Goal: Transaction & Acquisition: Purchase product/service

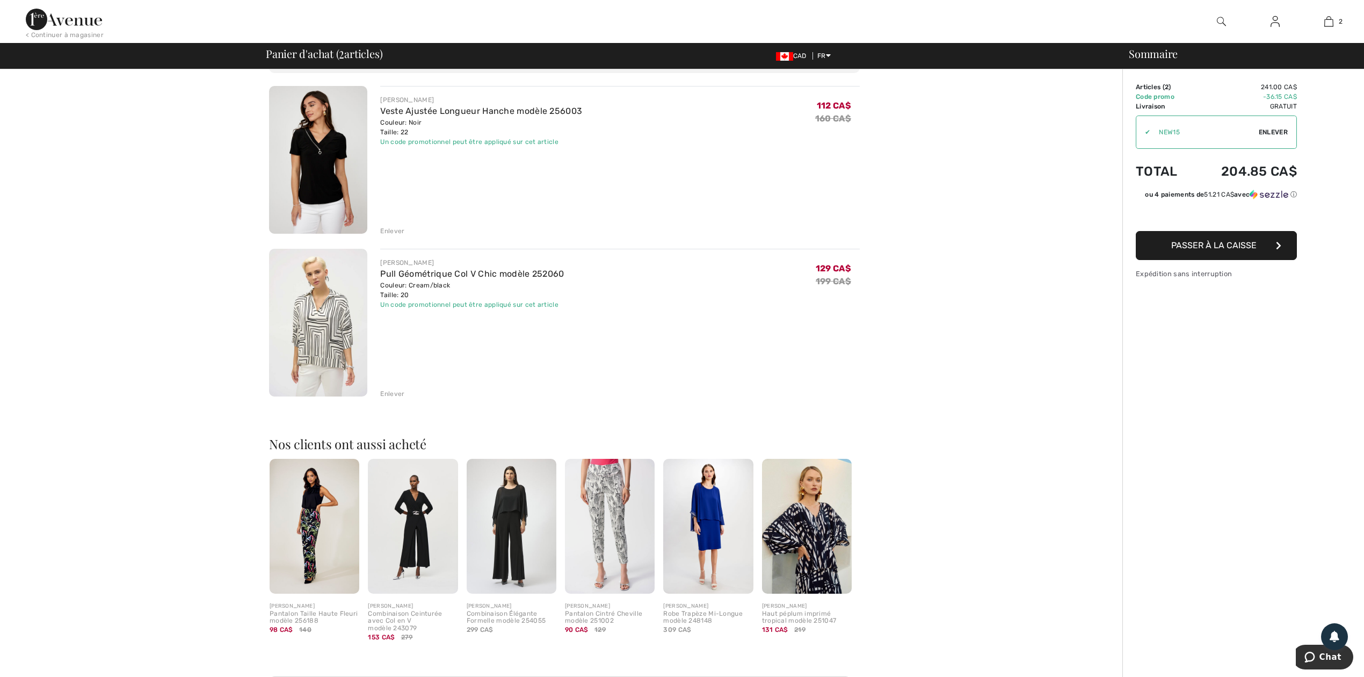
click at [1210, 245] on span "Passer à la caisse" at bounding box center [1213, 245] width 85 height 10
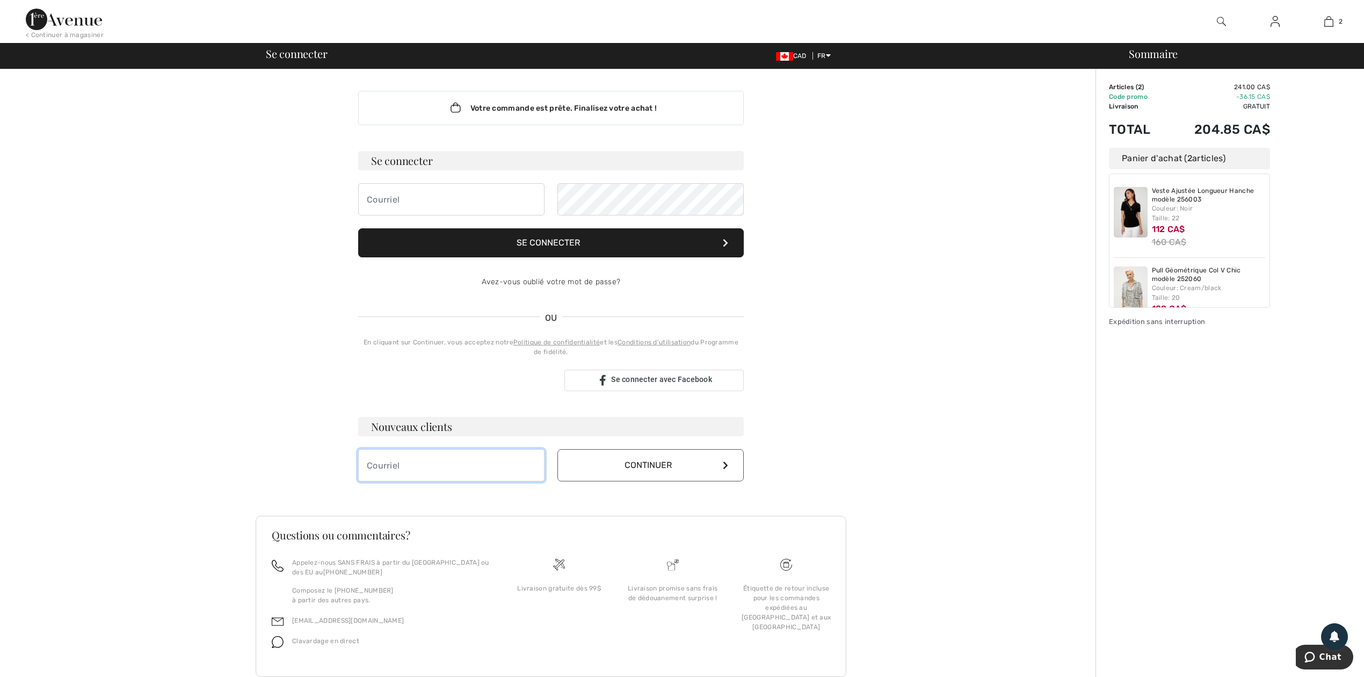
click at [456, 471] on input "email" at bounding box center [451, 465] width 186 height 32
type input "[EMAIL_ADDRESS][DOMAIN_NAME]"
click at [657, 461] on button "Continuer" at bounding box center [651, 465] width 186 height 32
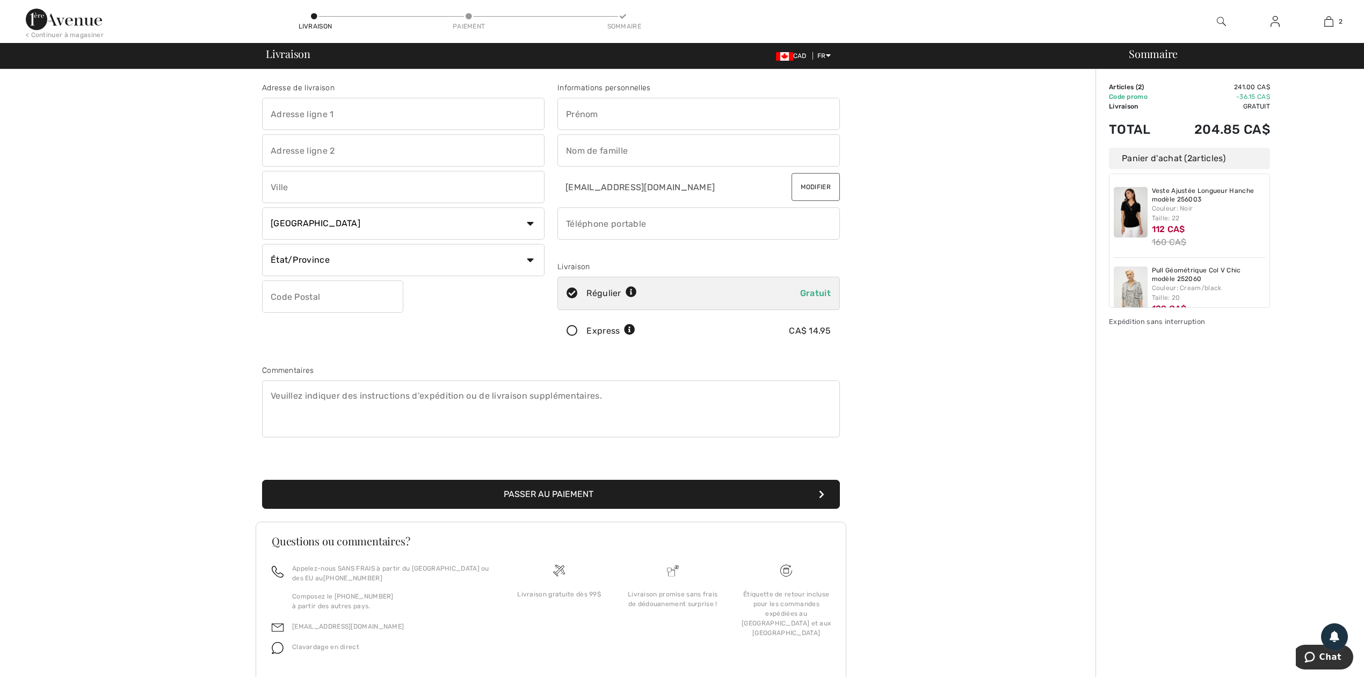
click at [335, 120] on input "text" at bounding box center [403, 114] width 283 height 32
type input "287 RUE BEAUFORT"
type input "GRANBY"
select select "QC"
type input "J2J 1J1"
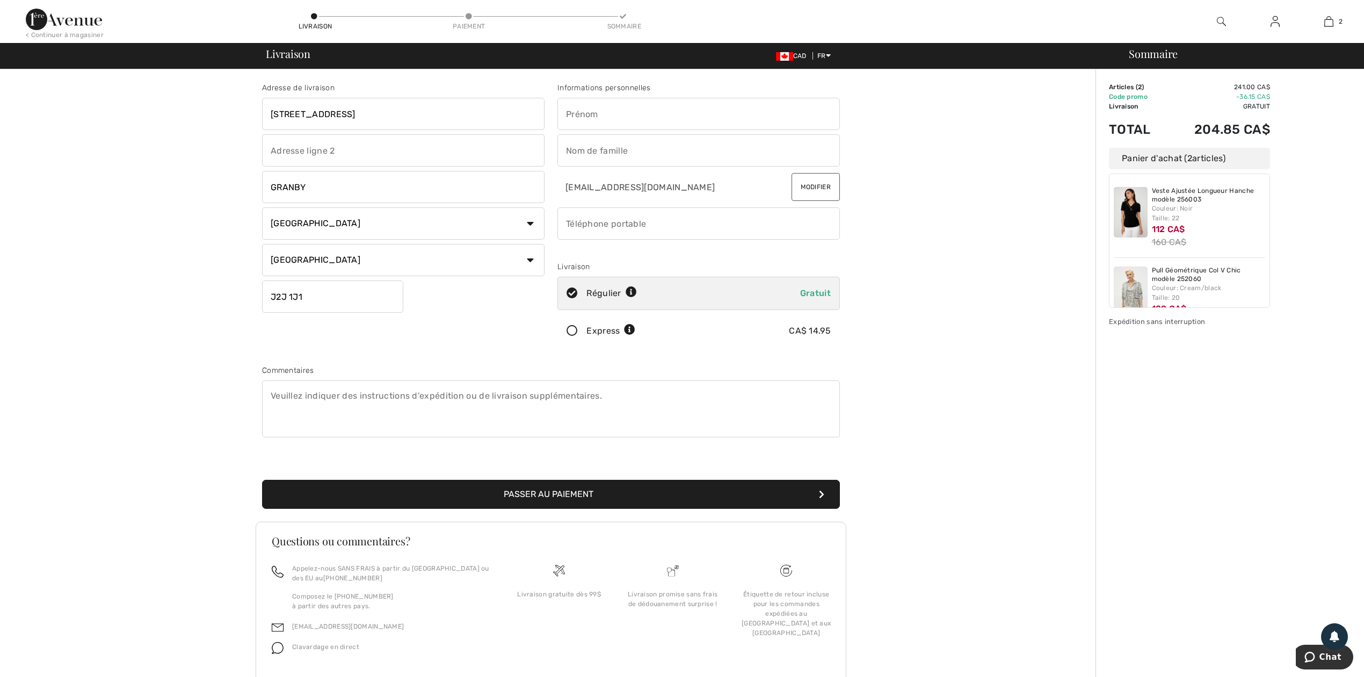
type input "Annie"
type input "Gingras"
type input "4505319142"
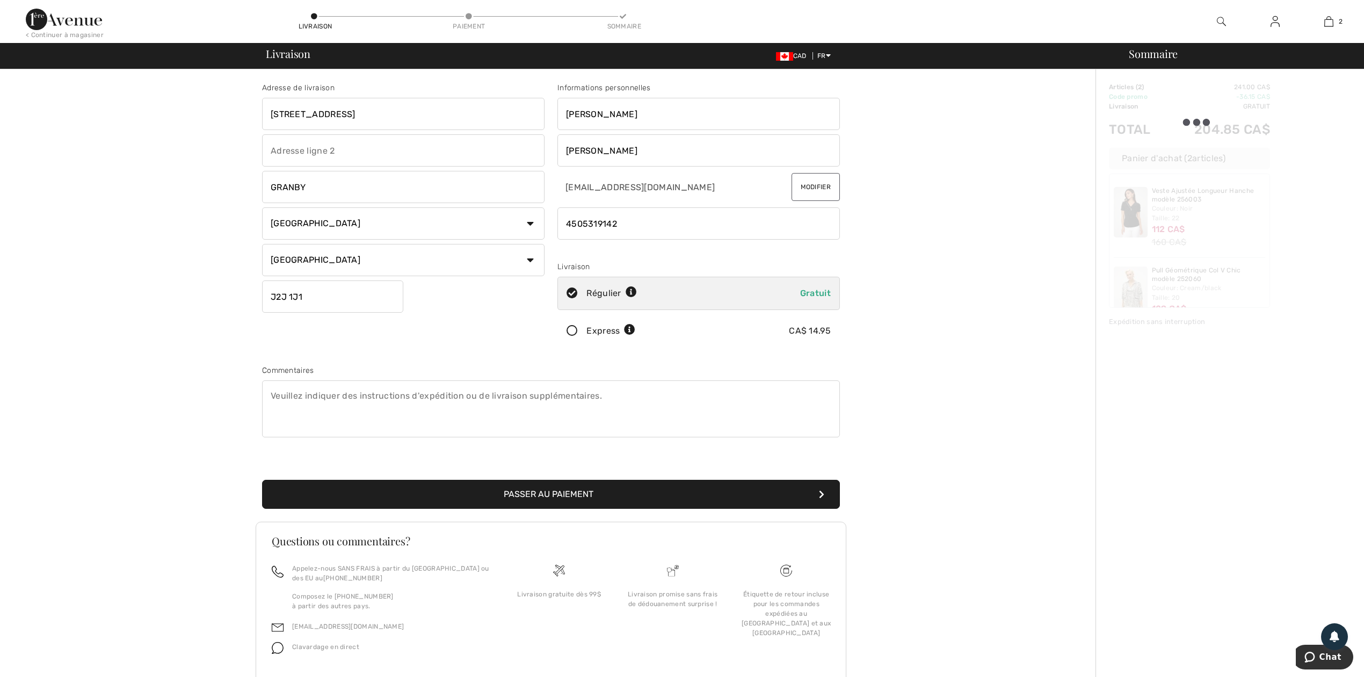
type input "J2J1J1"
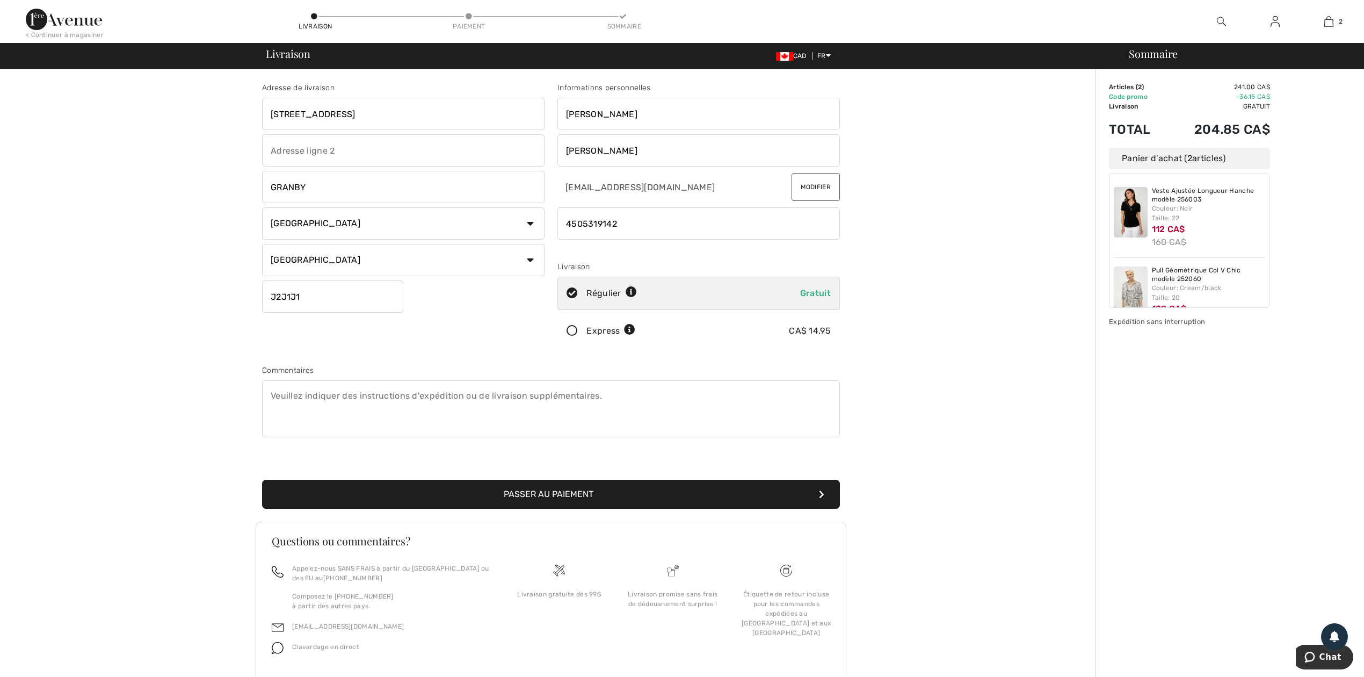
scroll to position [34, 0]
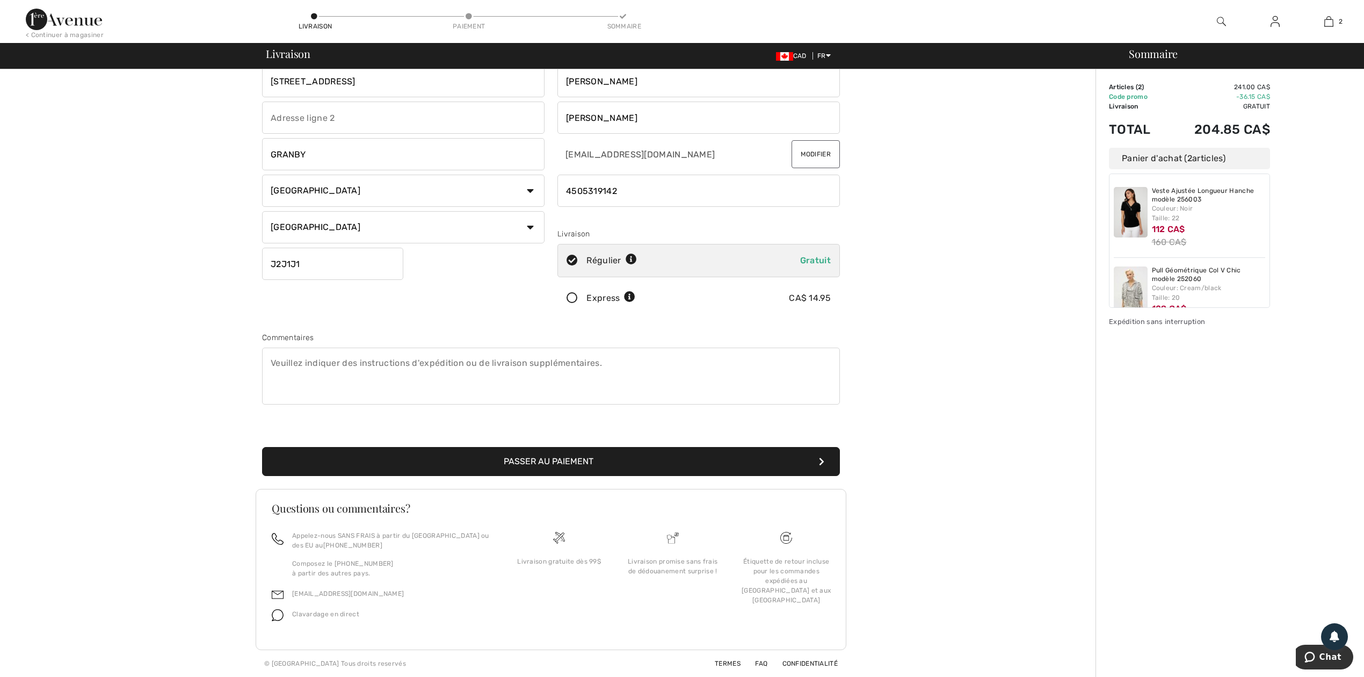
click at [527, 468] on button "Passer au paiement" at bounding box center [551, 461] width 578 height 29
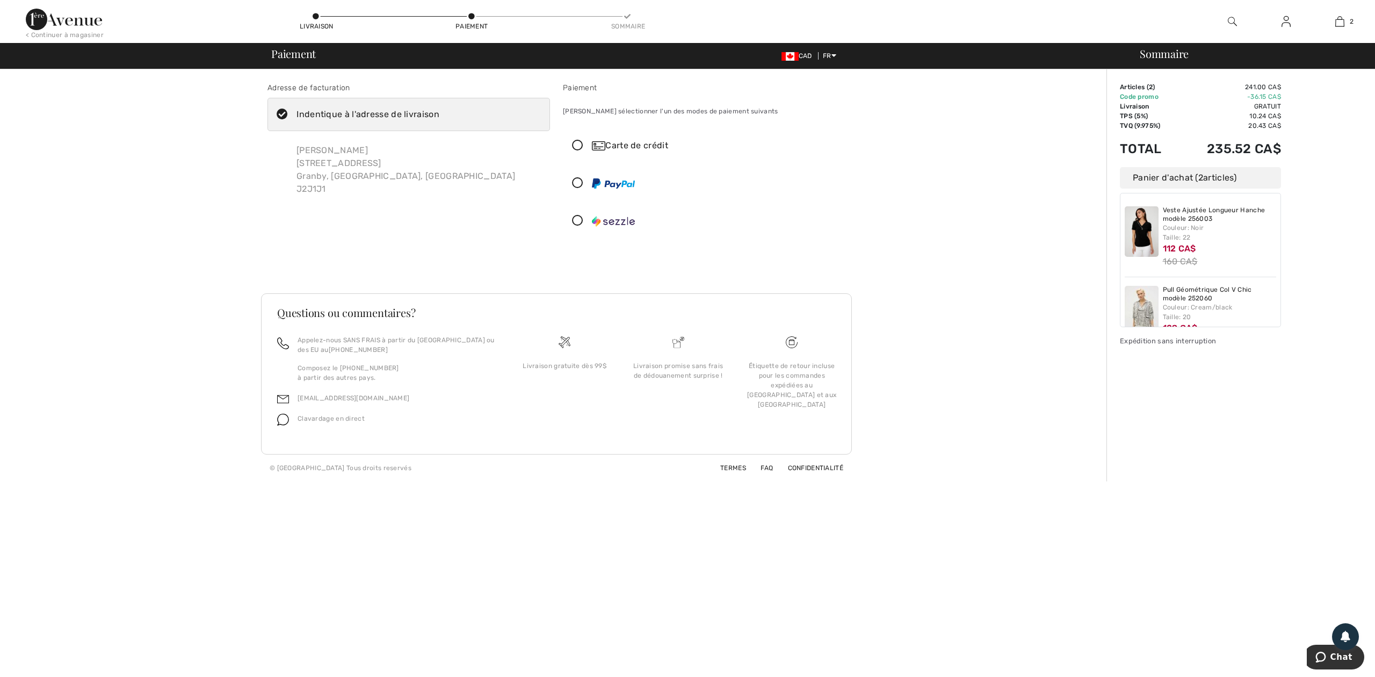
click at [630, 149] on div "Carte de crédit" at bounding box center [715, 145] width 246 height 13
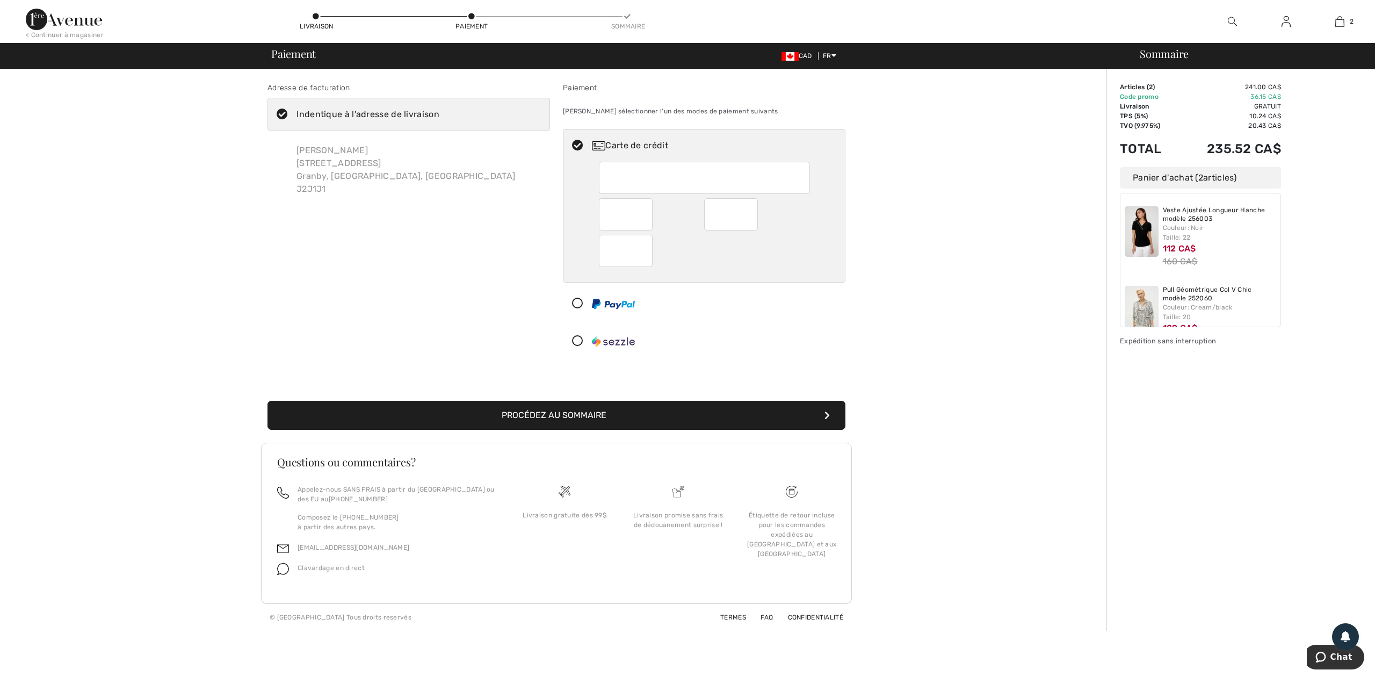
click at [540, 417] on button "Procédez au sommaire" at bounding box center [556, 415] width 578 height 29
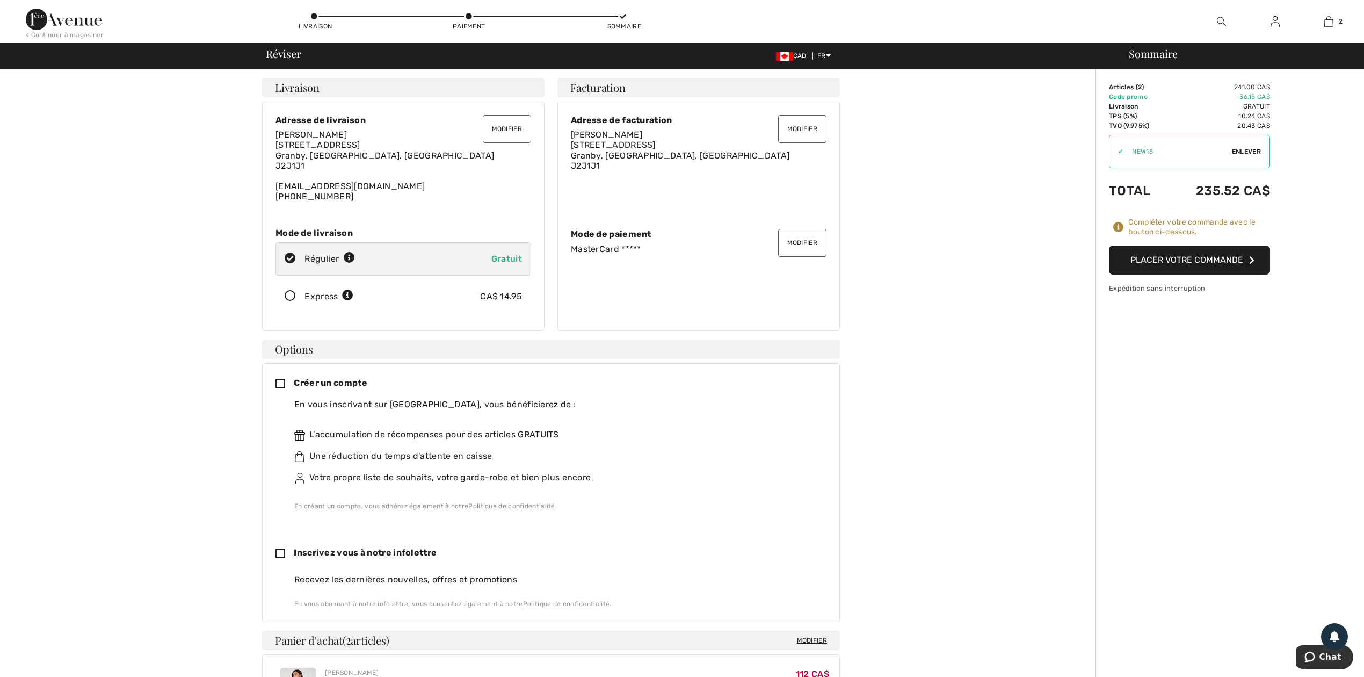
scroll to position [71, 0]
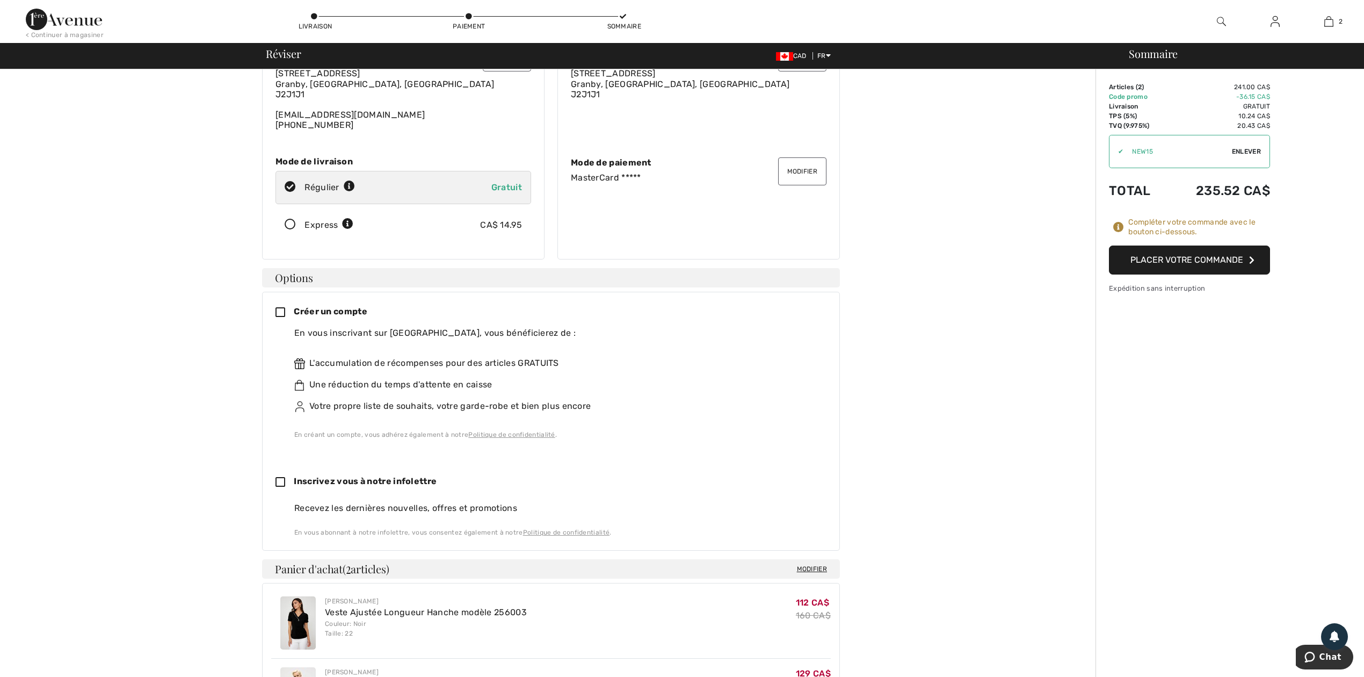
click at [280, 312] on icon at bounding box center [285, 312] width 18 height 11
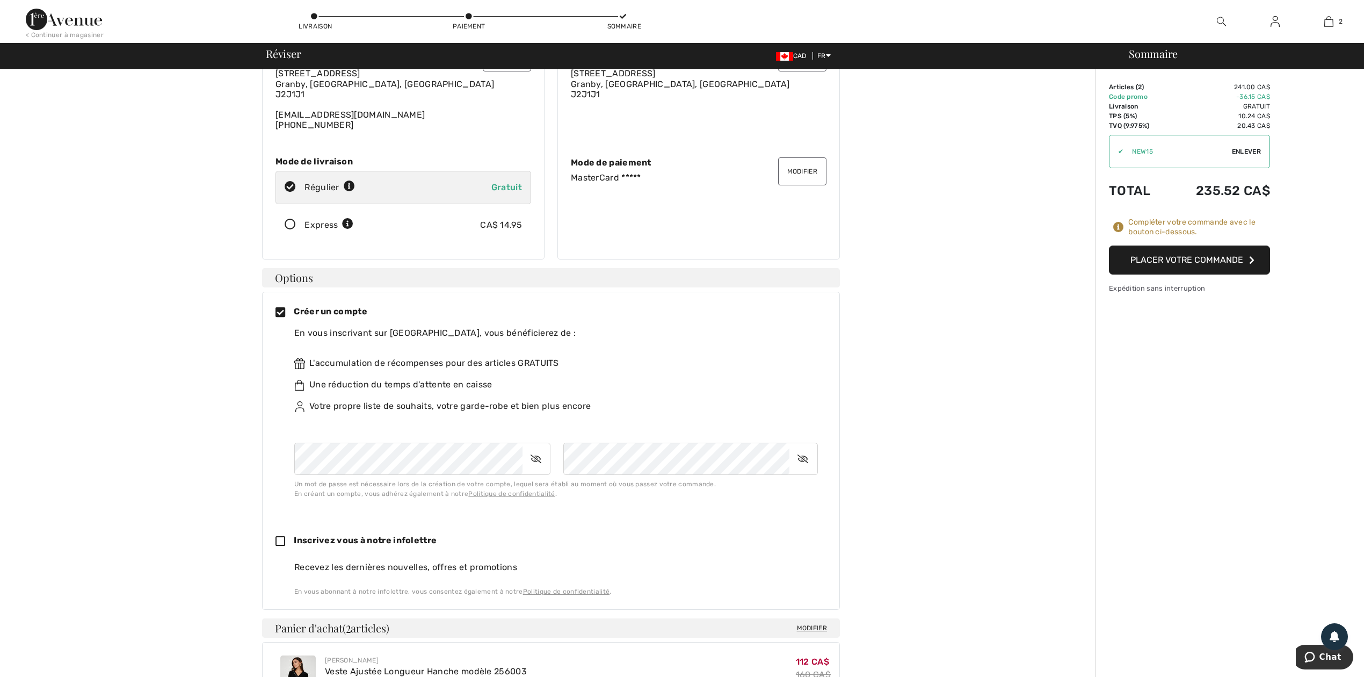
click at [538, 462] on icon at bounding box center [536, 458] width 27 height 25
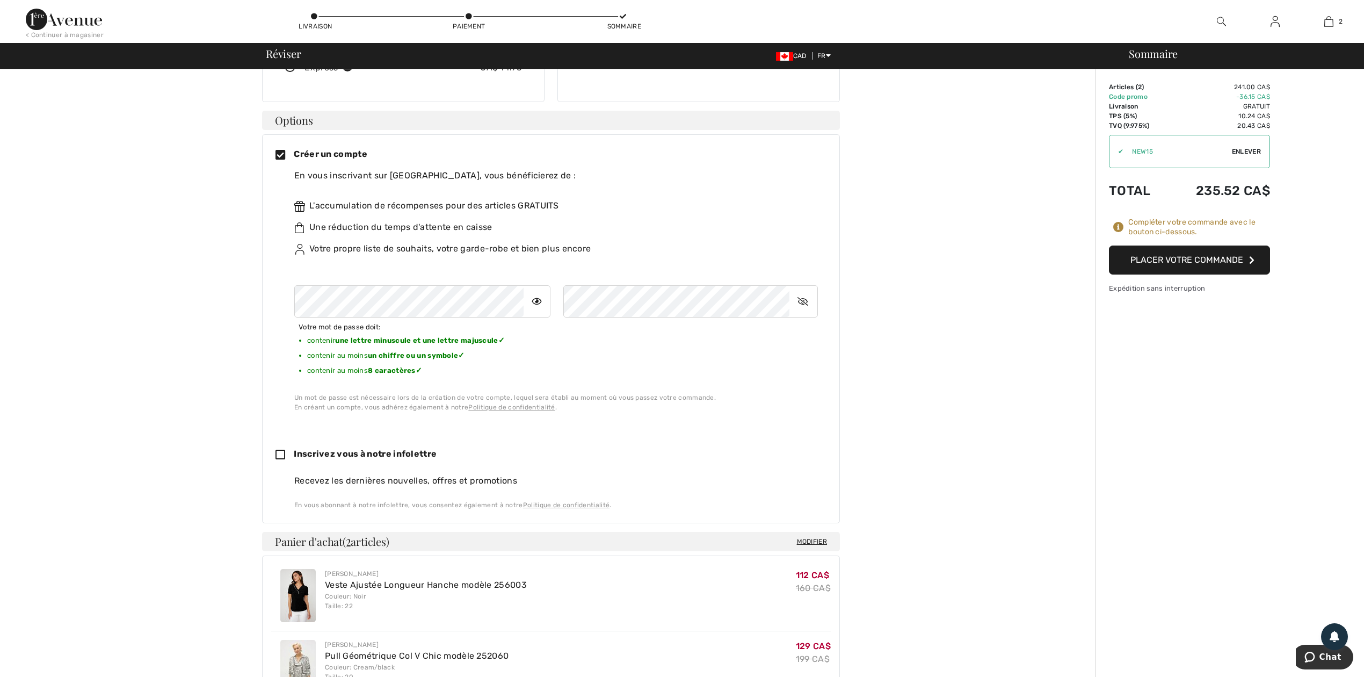
scroll to position [286, 0]
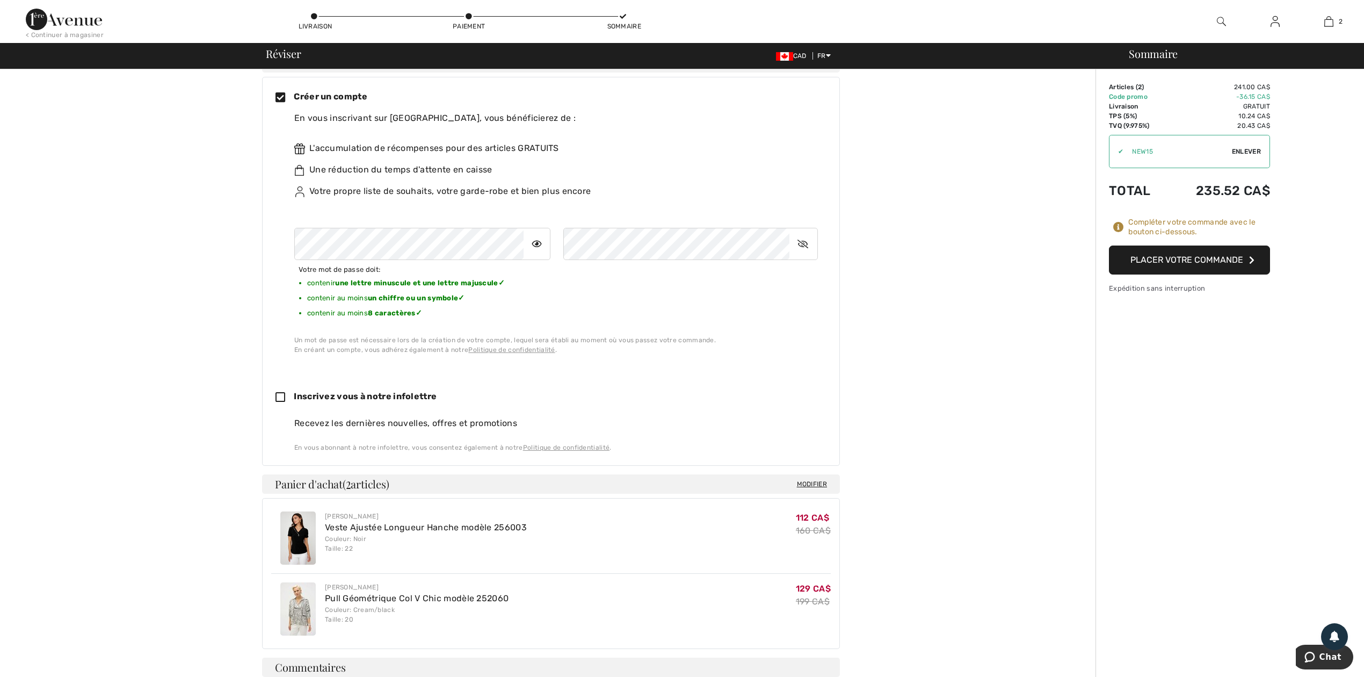
click at [276, 399] on icon at bounding box center [285, 397] width 18 height 11
checkbox input "true"
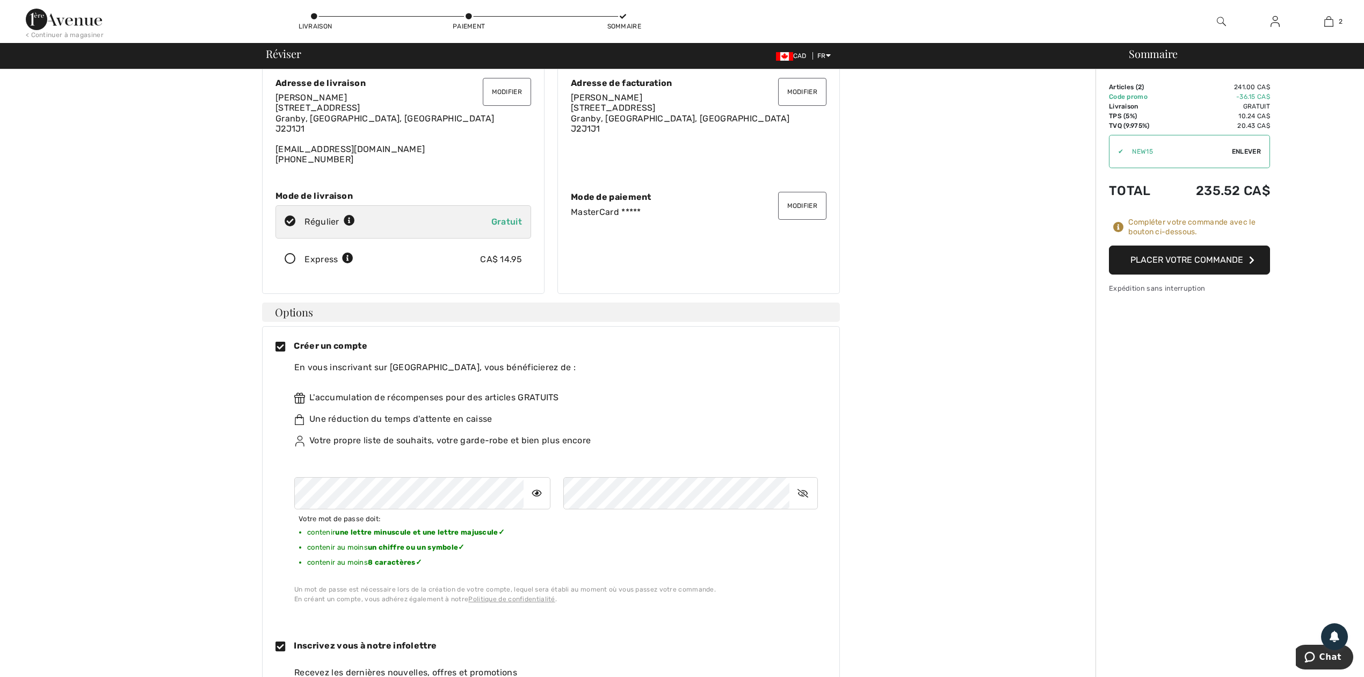
scroll to position [0, 0]
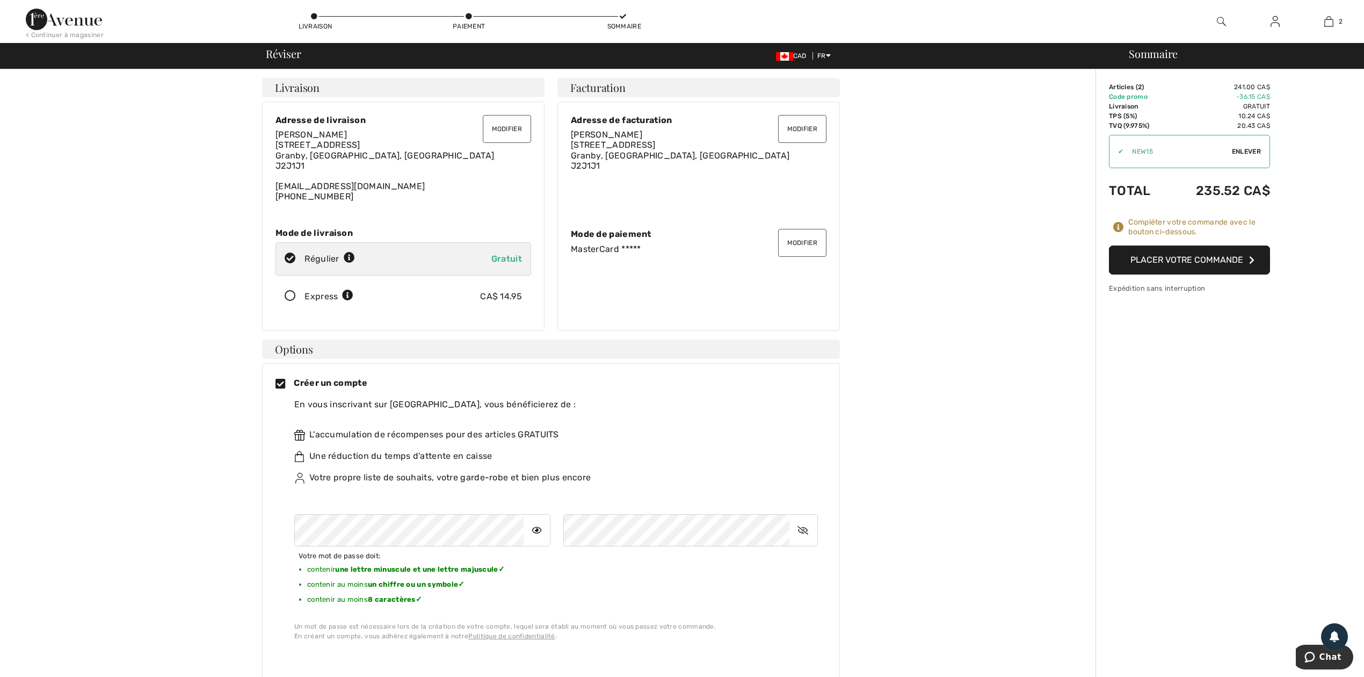
click at [1192, 260] on button "Placer votre commande" at bounding box center [1189, 259] width 161 height 29
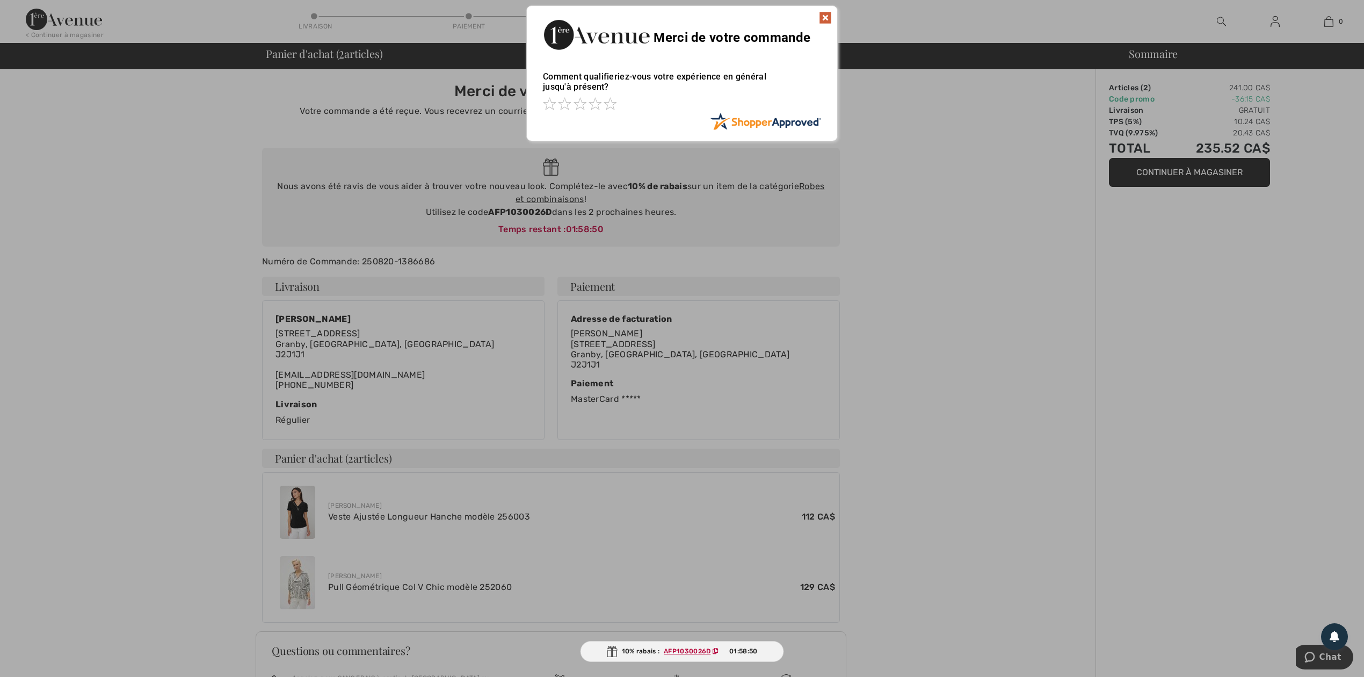
click at [828, 18] on img at bounding box center [825, 17] width 13 height 13
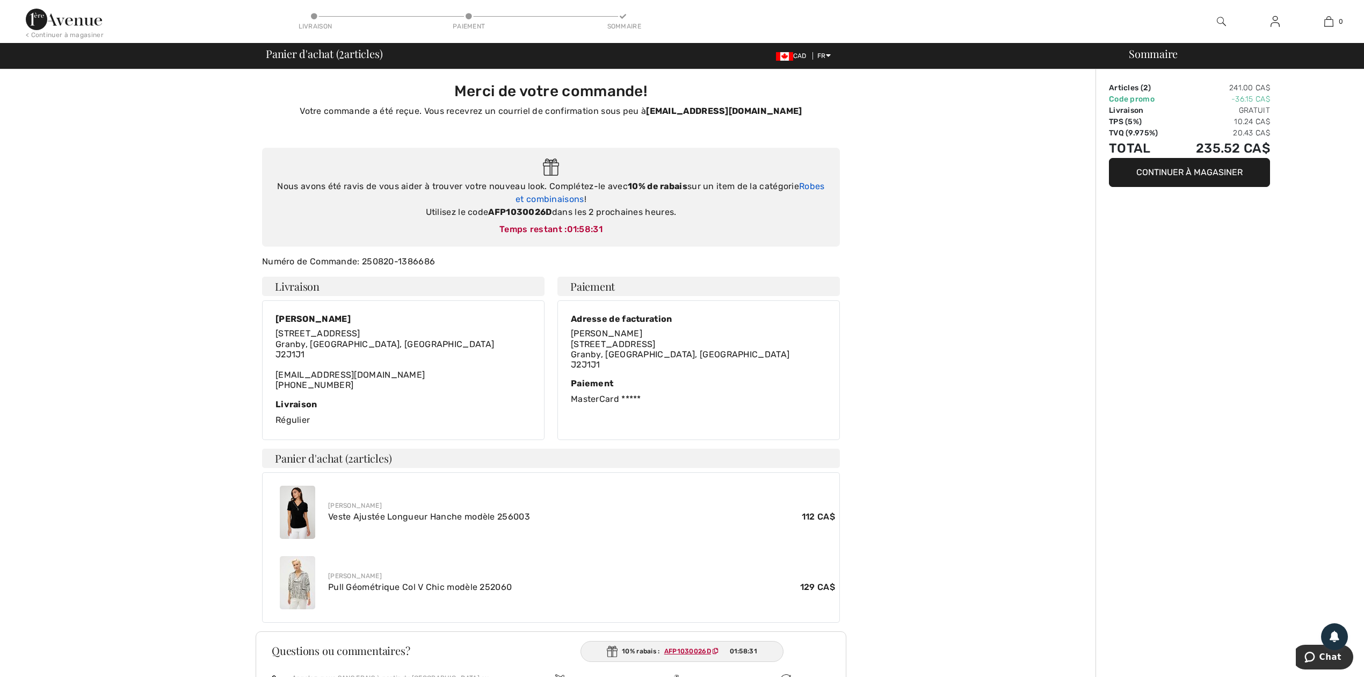
click at [544, 198] on link "Robes et combinaisons" at bounding box center [670, 192] width 309 height 23
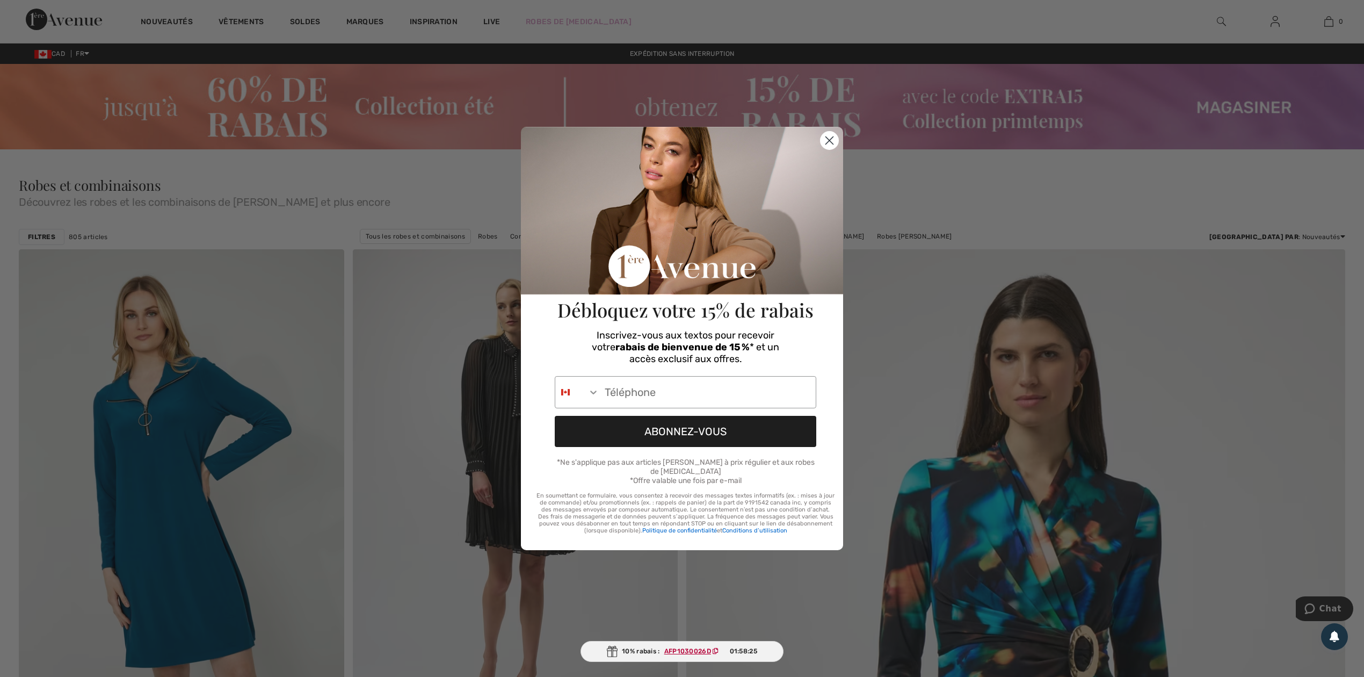
click at [828, 145] on circle "Close dialog" at bounding box center [830, 141] width 18 height 18
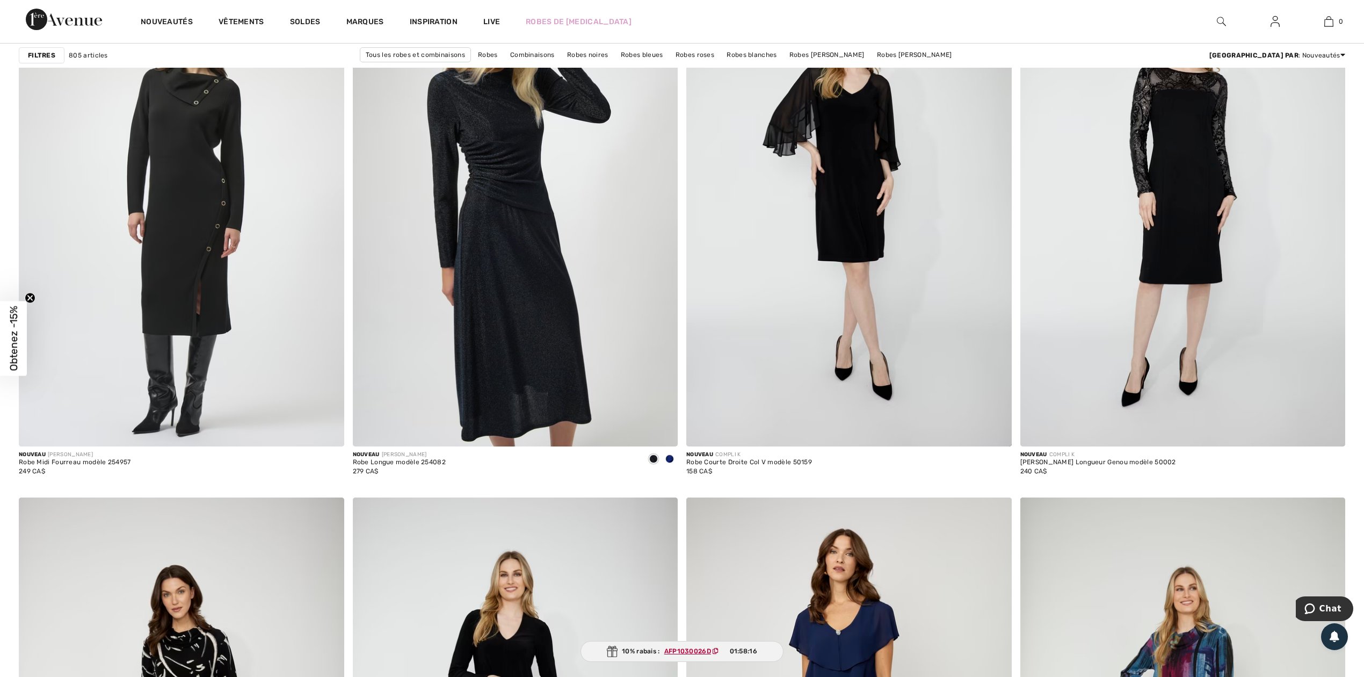
scroll to position [2650, 0]
